Goal: Navigation & Orientation: Go to known website

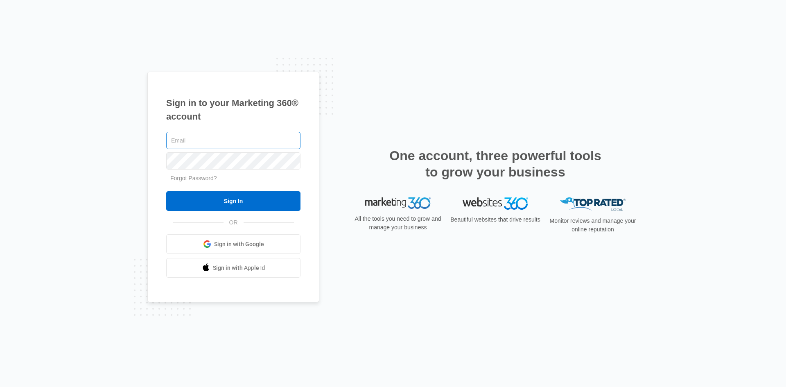
click at [212, 139] on input "text" at bounding box center [233, 140] width 134 height 17
type input "[EMAIL_ADDRESS][DOMAIN_NAME]"
click at [166, 191] on input "Sign In" at bounding box center [233, 201] width 134 height 20
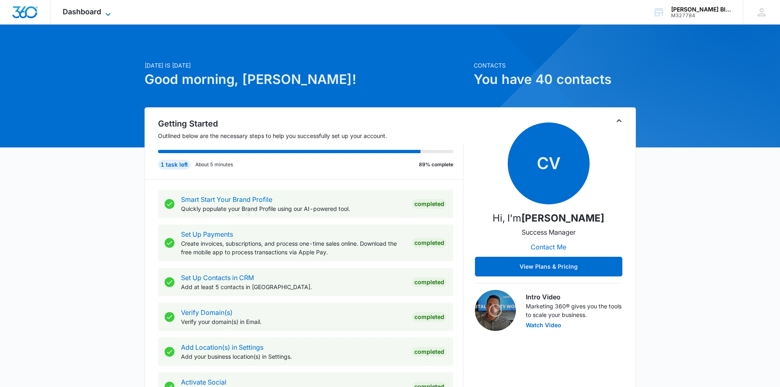
click at [79, 8] on span "Dashboard" at bounding box center [82, 11] width 38 height 9
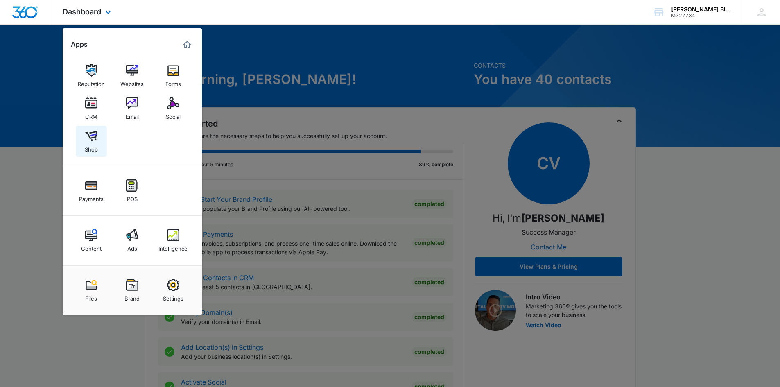
click at [90, 134] on img at bounding box center [91, 136] width 12 height 12
